Goal: Transaction & Acquisition: Obtain resource

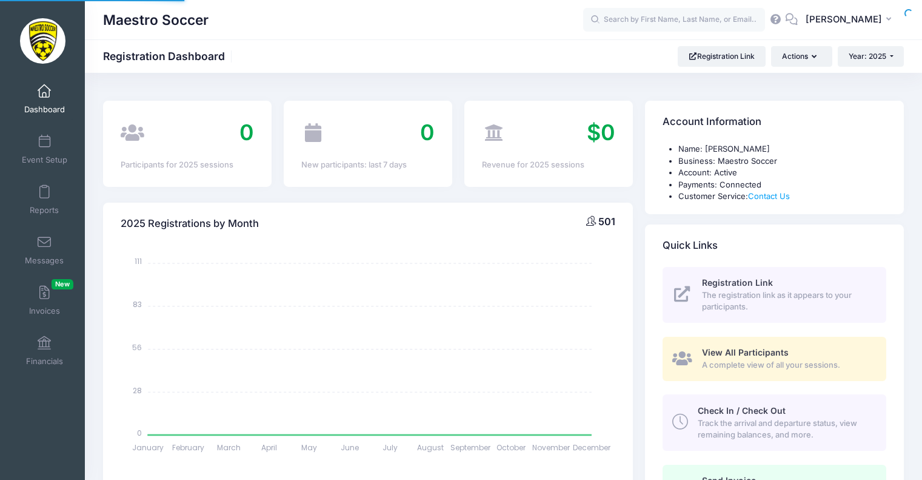
select select
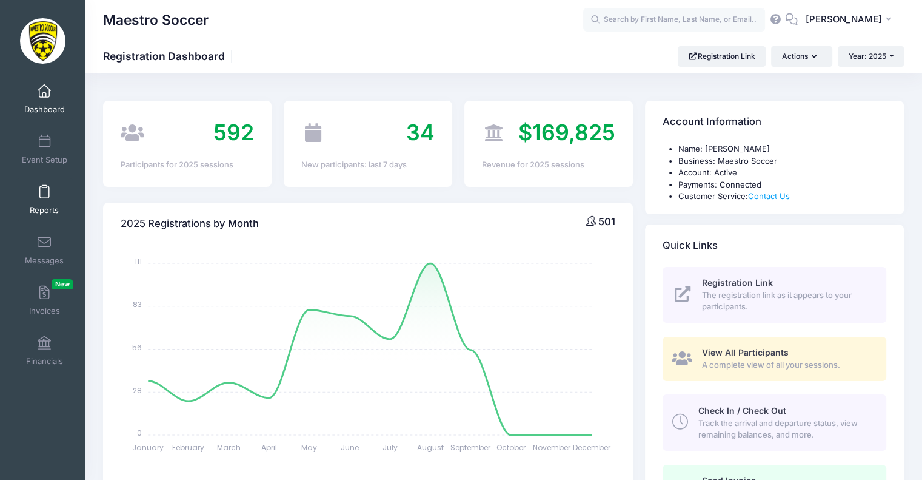
click at [45, 201] on link "Reports" at bounding box center [45, 199] width 58 height 42
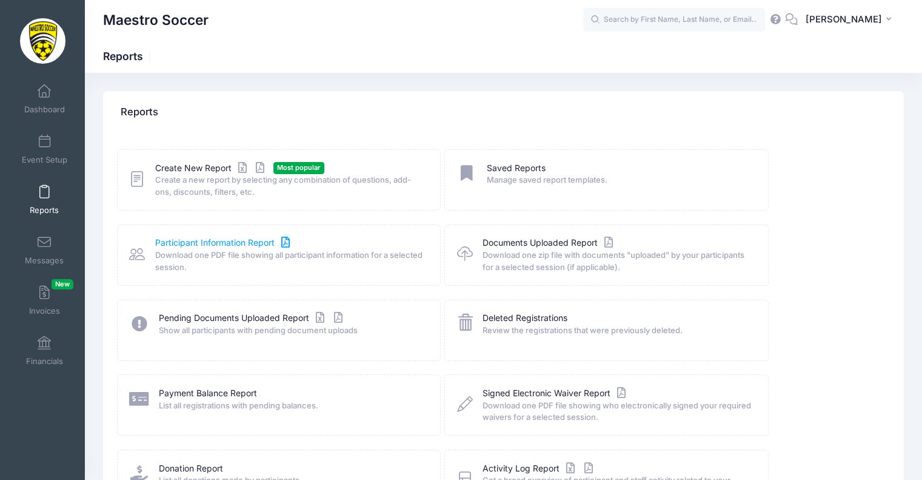
click at [239, 246] on link "Participant Information Report" at bounding box center [224, 242] width 138 height 13
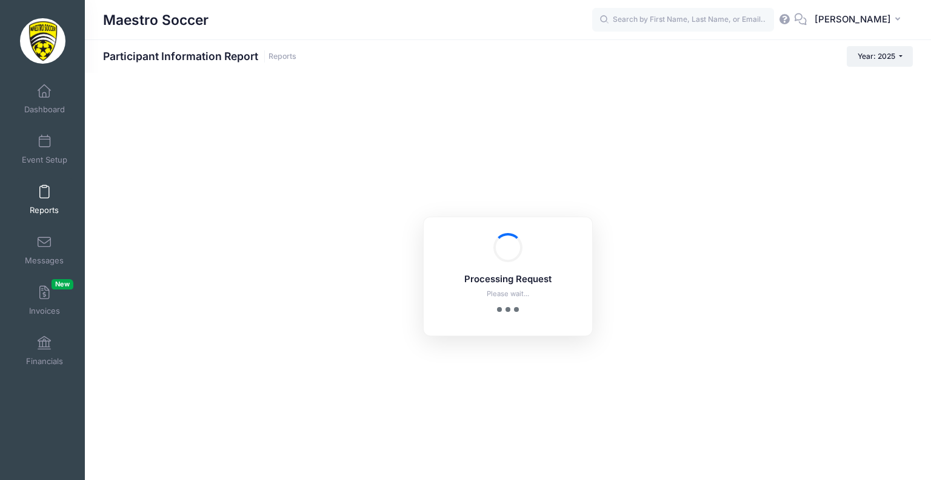
checkbox input "true"
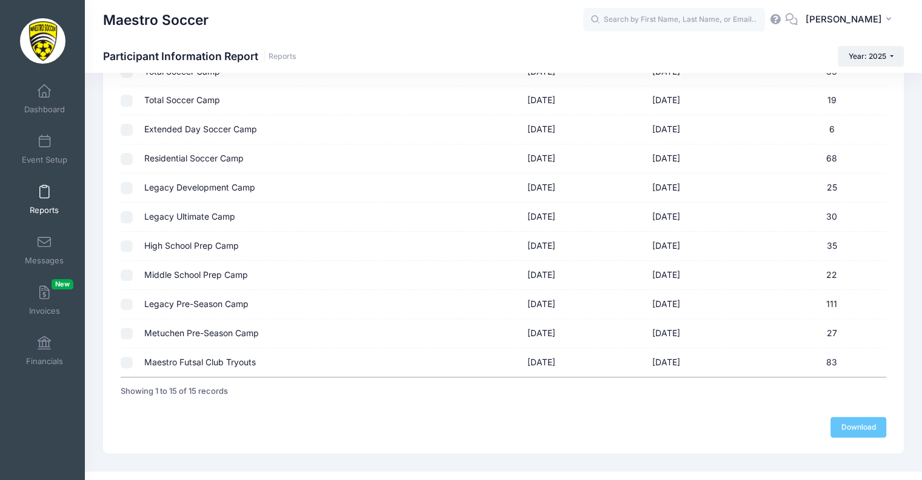
scroll to position [296, 0]
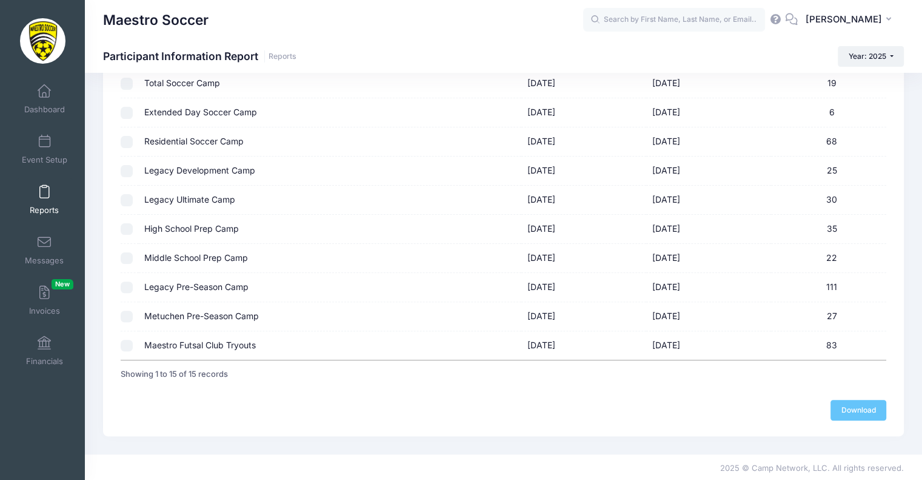
click at [125, 344] on input "checkbox" at bounding box center [127, 345] width 12 height 12
checkbox input "true"
click at [874, 403] on link "Download" at bounding box center [858, 409] width 56 height 21
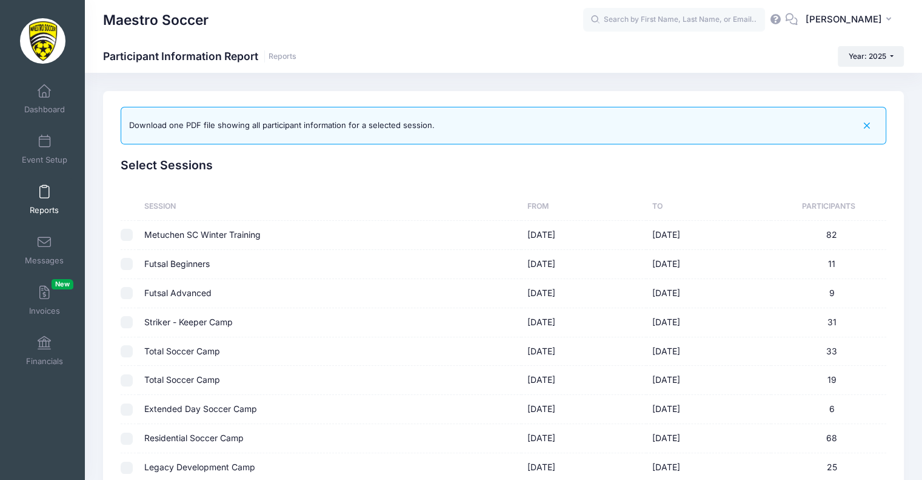
click at [44, 196] on span at bounding box center [44, 191] width 0 height 13
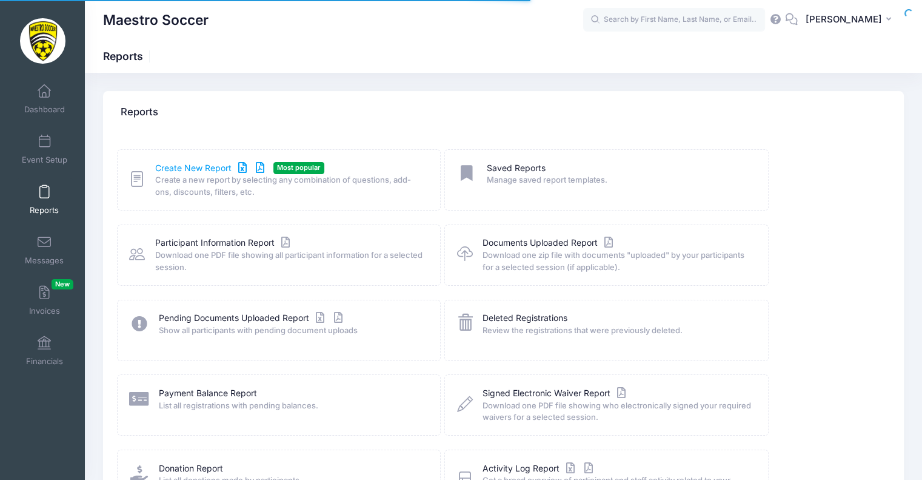
drag, startPoint x: 189, startPoint y: 167, endPoint x: 196, endPoint y: 165, distance: 7.5
click at [190, 166] on link "Create New Report" at bounding box center [211, 168] width 113 height 13
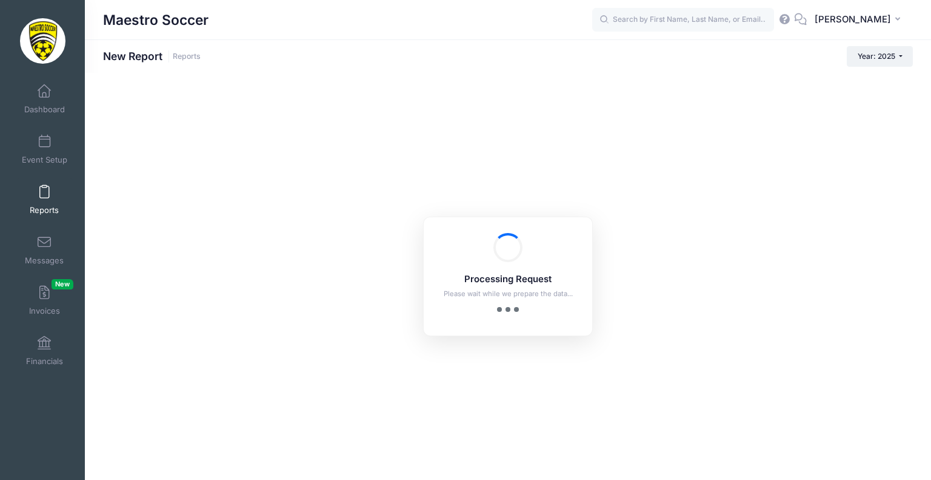
checkbox input "true"
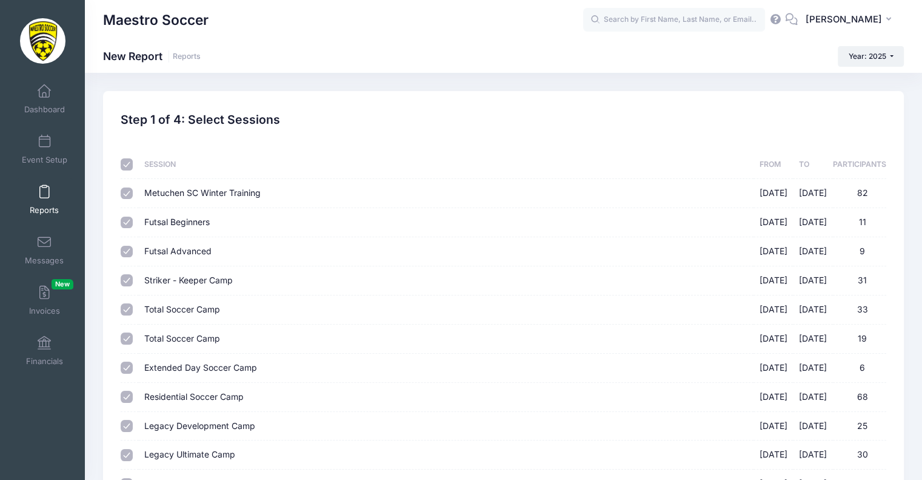
click at [124, 167] on input "checkbox" at bounding box center [127, 164] width 12 height 12
checkbox input "false"
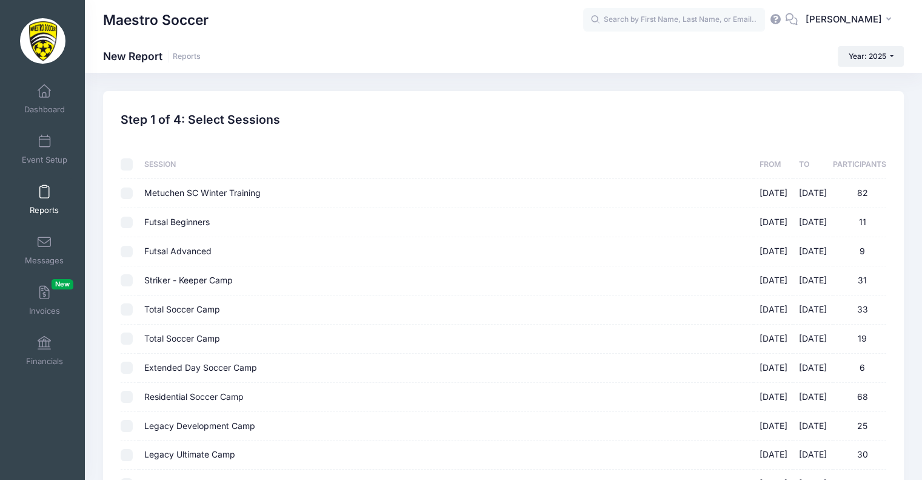
checkbox input "false"
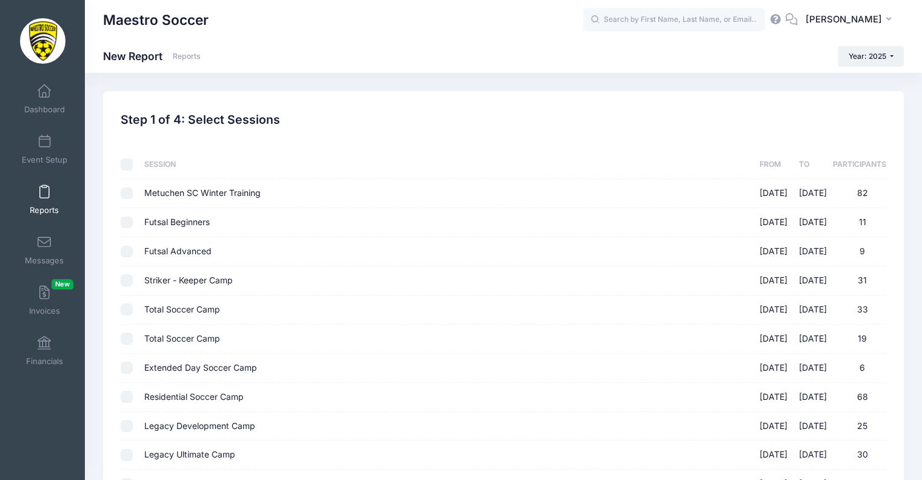
checkbox input "false"
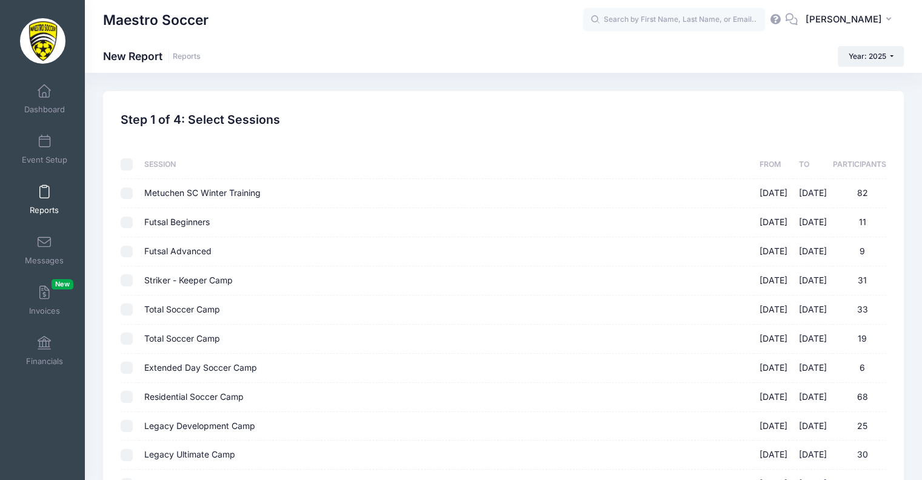
checkbox input "false"
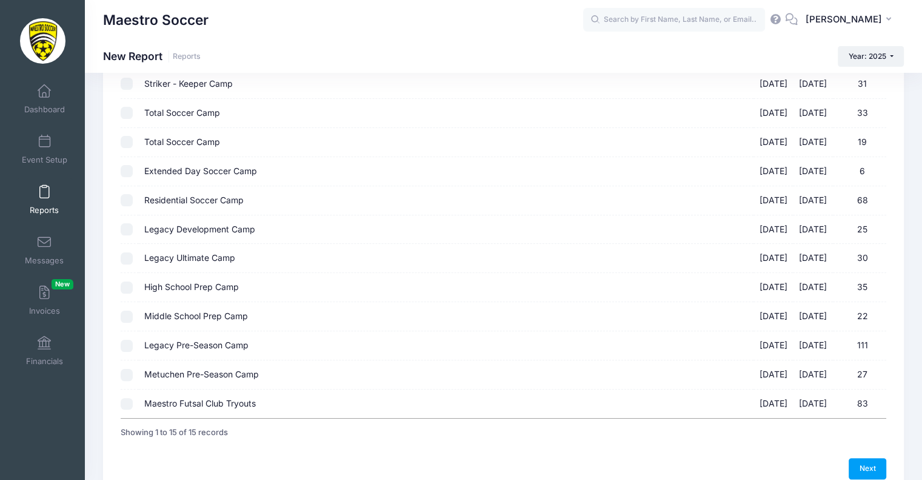
scroll to position [255, 0]
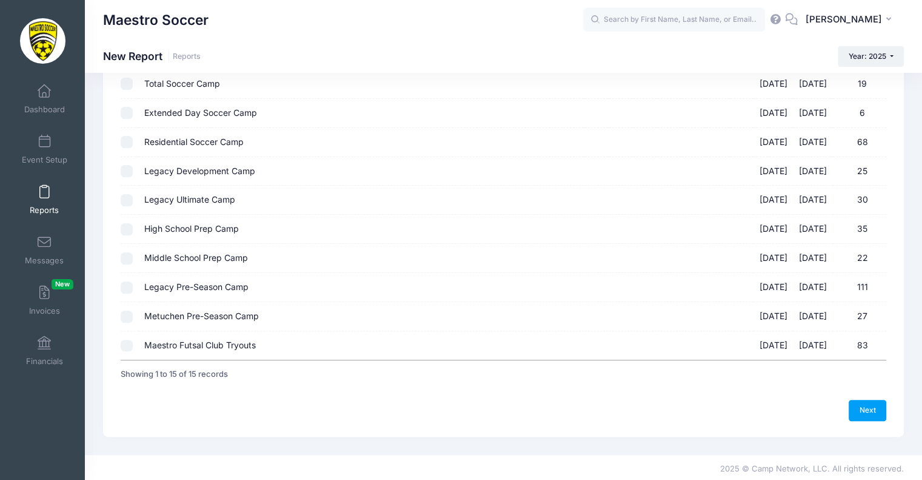
click at [127, 344] on input "Maestro Futsal Club Tryouts [DATE] - [DATE] 83" at bounding box center [127, 345] width 12 height 12
checkbox input "true"
drag, startPoint x: 867, startPoint y: 409, endPoint x: 720, endPoint y: 396, distance: 148.5
click at [867, 409] on link "Next" at bounding box center [868, 409] width 38 height 21
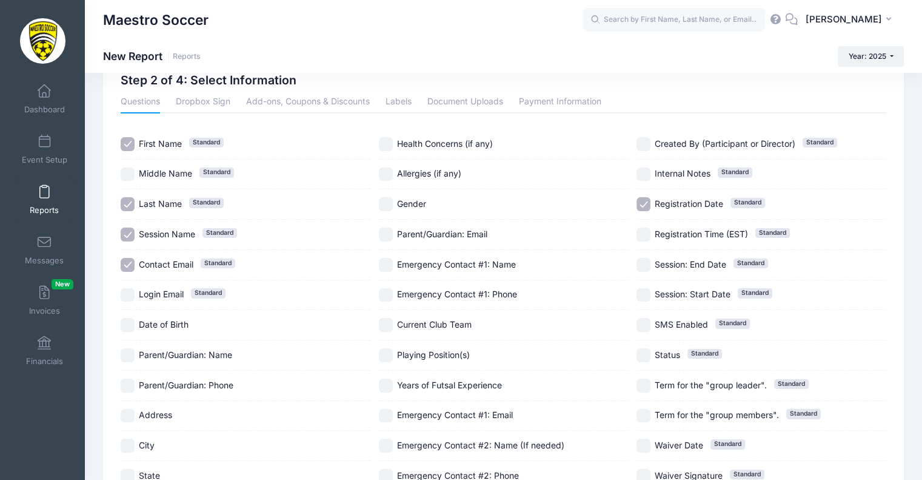
scroll to position [61, 0]
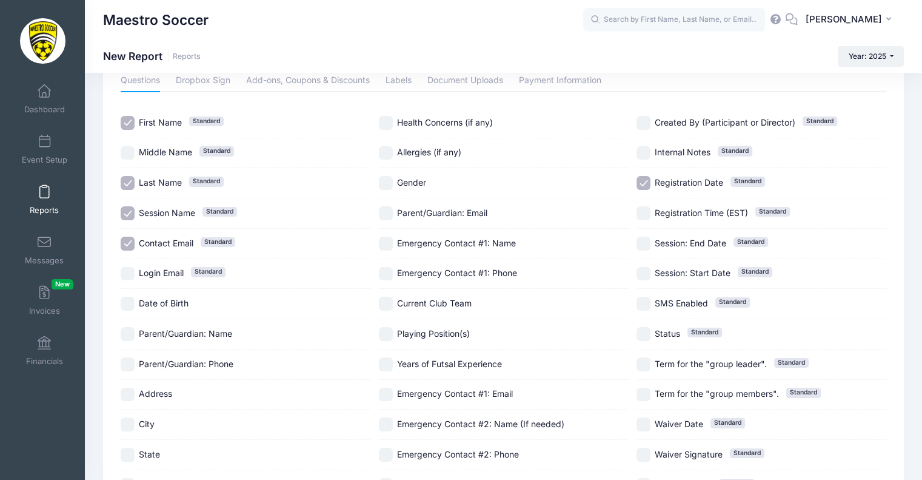
click at [391, 178] on input "Gender" at bounding box center [386, 183] width 14 height 14
checkbox input "true"
click at [391, 303] on input "Current Club Team" at bounding box center [386, 303] width 14 height 14
checkbox input "true"
click at [121, 302] on input "Date of Birth" at bounding box center [128, 303] width 14 height 14
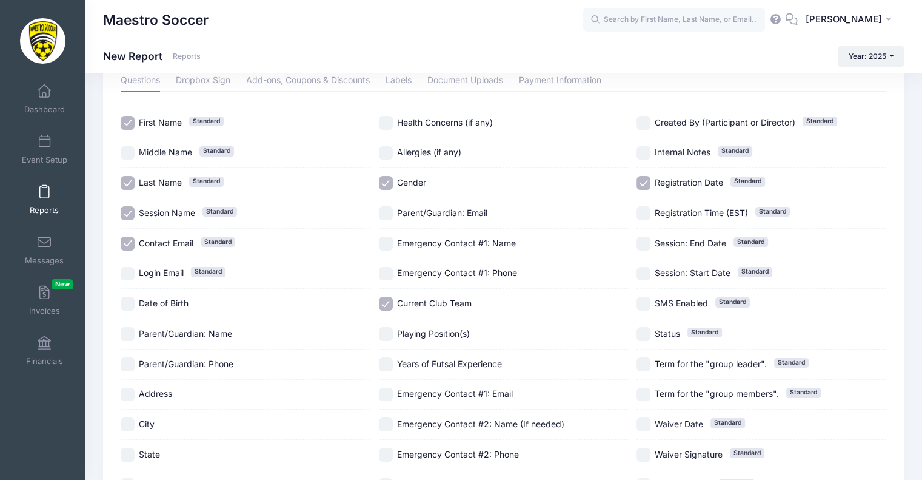
checkbox input "true"
click at [129, 206] on input "Session Name Standard" at bounding box center [128, 213] width 14 height 14
checkbox input "false"
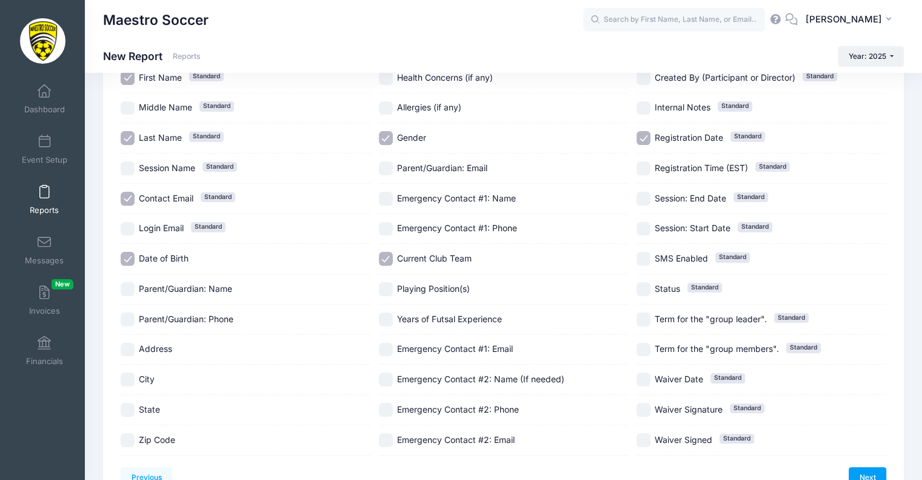
scroll to position [173, 0]
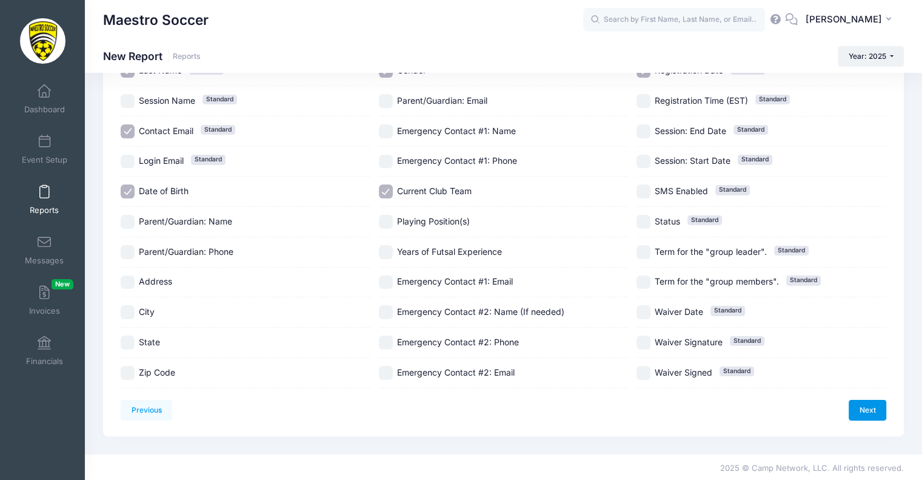
click at [855, 399] on link "Next" at bounding box center [868, 409] width 38 height 21
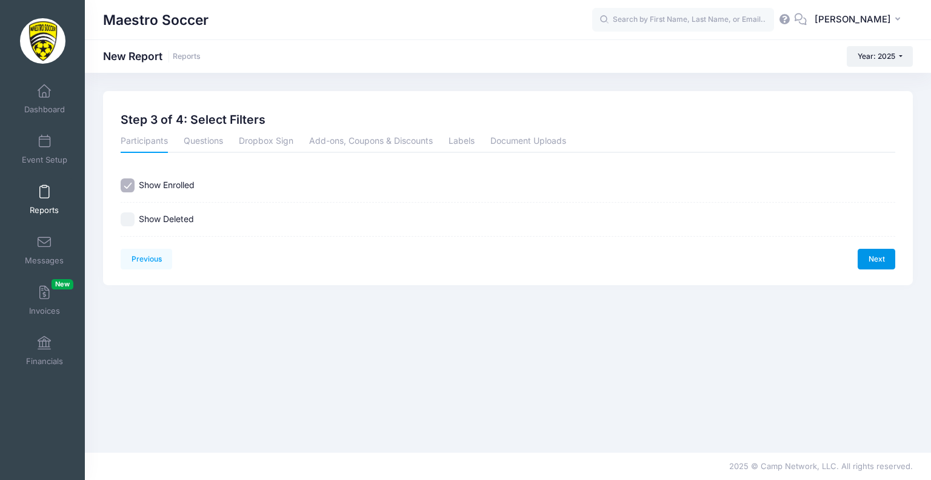
drag, startPoint x: 861, startPoint y: 261, endPoint x: 617, endPoint y: 273, distance: 244.0
click at [863, 260] on link "Next" at bounding box center [877, 259] width 38 height 21
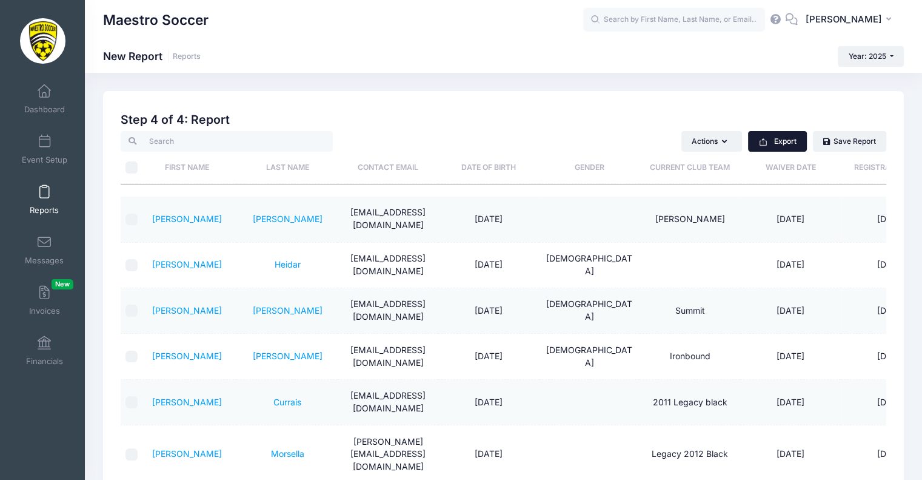
click at [762, 145] on icon "button" at bounding box center [763, 142] width 7 height 5
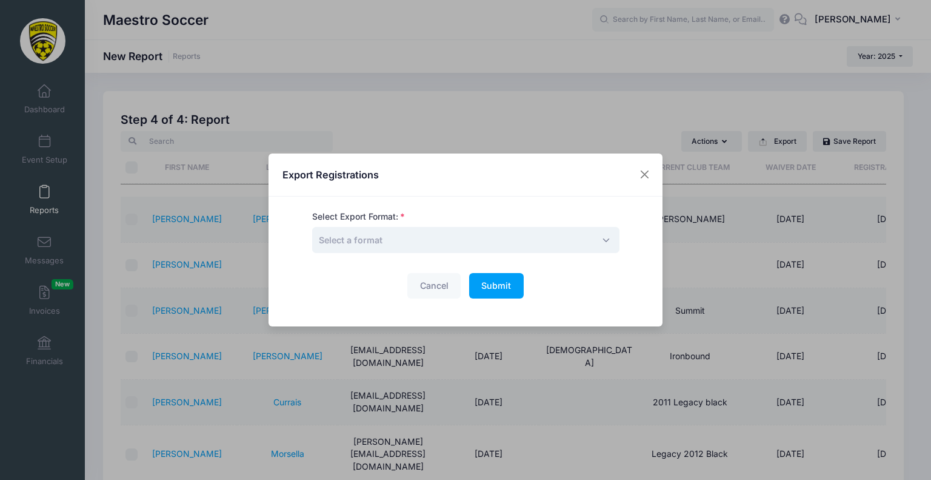
click at [477, 237] on span "Select a format" at bounding box center [465, 240] width 307 height 26
select select "excel"
click at [491, 280] on span "Submit" at bounding box center [496, 285] width 30 height 10
